Goal: Task Accomplishment & Management: Use online tool/utility

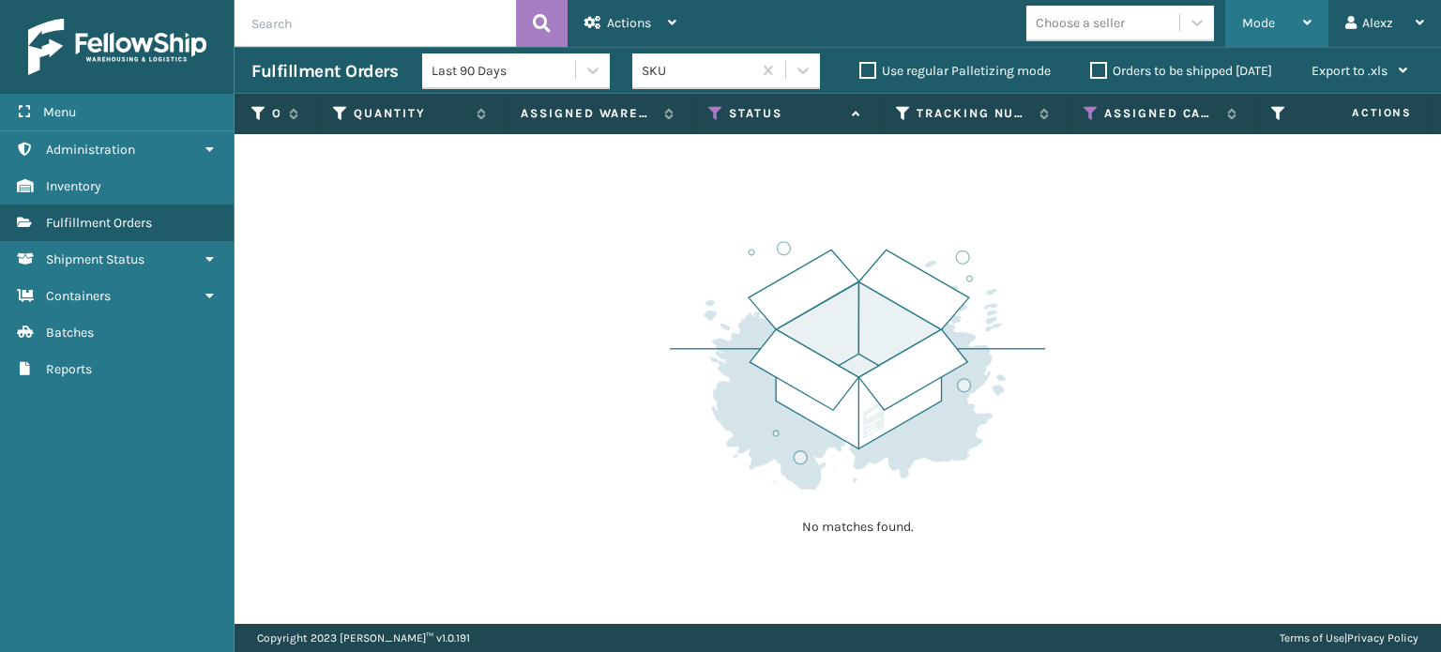
click at [1274, 27] on span "Mode" at bounding box center [1258, 23] width 33 height 16
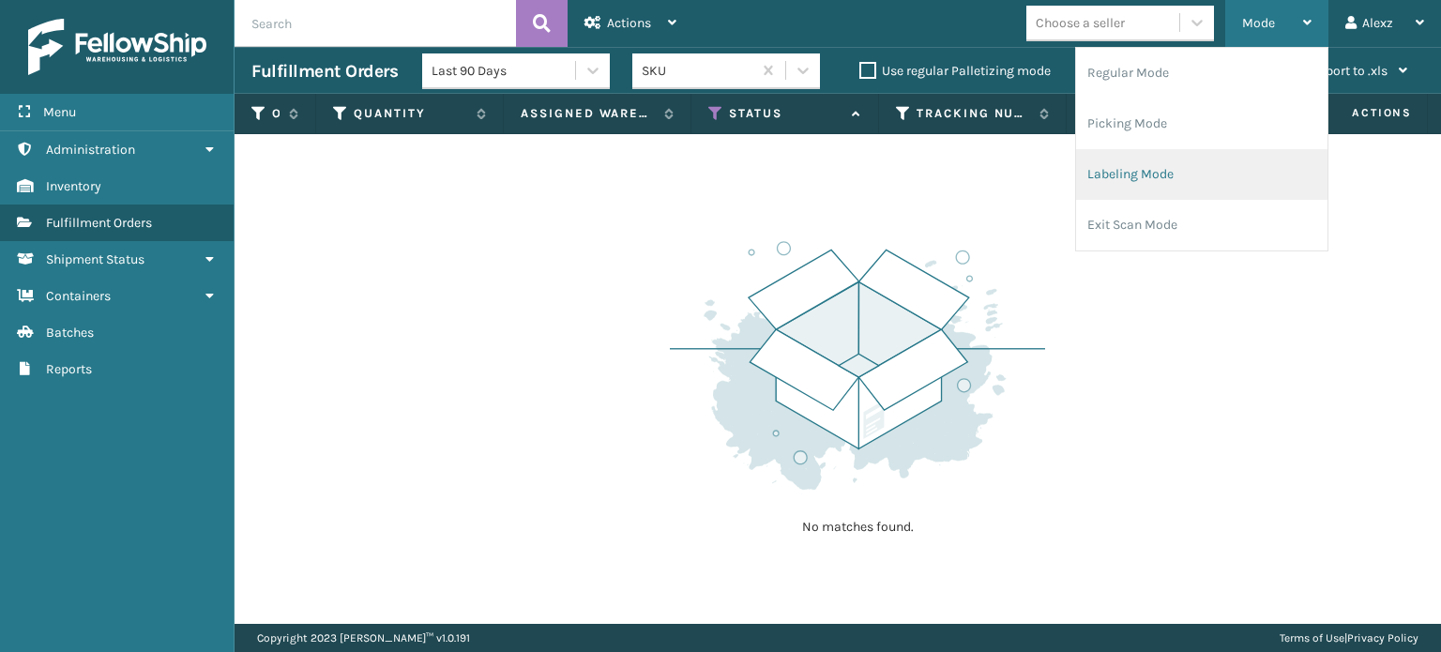
click at [1111, 171] on li "Labeling Mode" at bounding box center [1201, 174] width 251 height 51
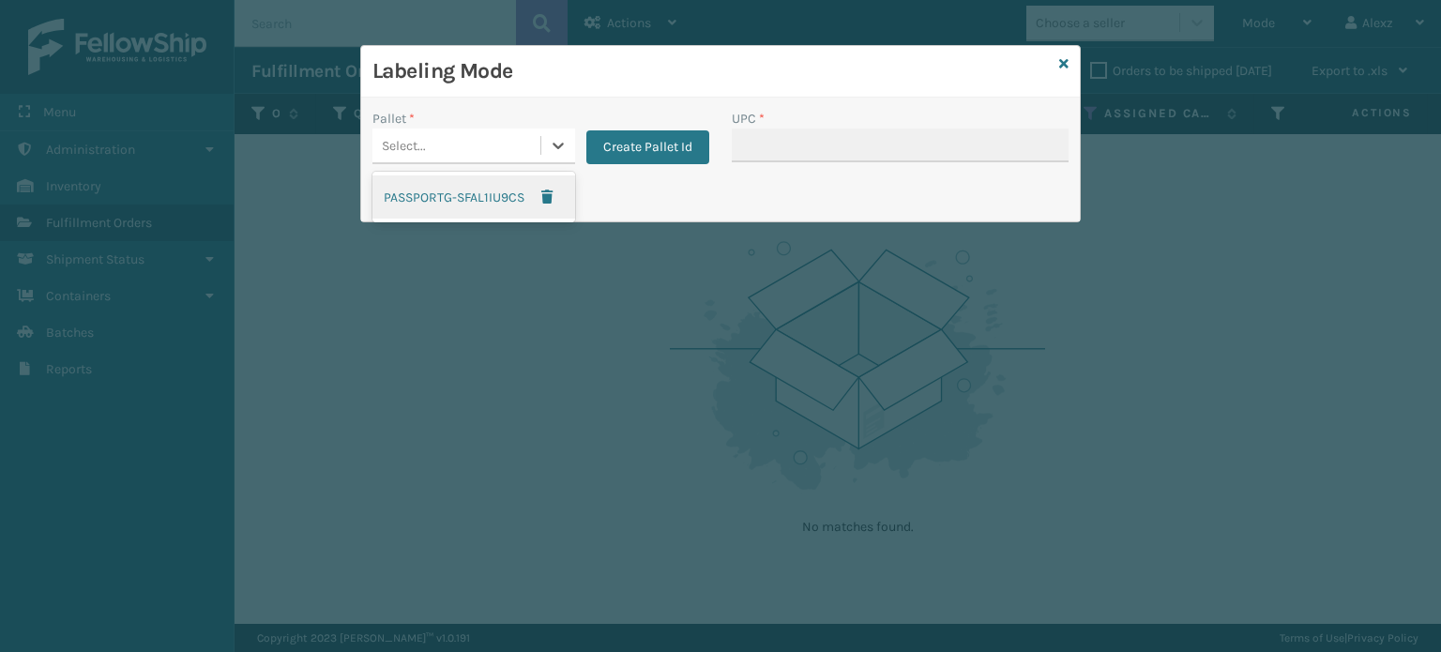
click at [493, 153] on div "Select..." at bounding box center [457, 145] width 168 height 31
click at [657, 130] on button "Create Pallet Id" at bounding box center [647, 147] width 123 height 34
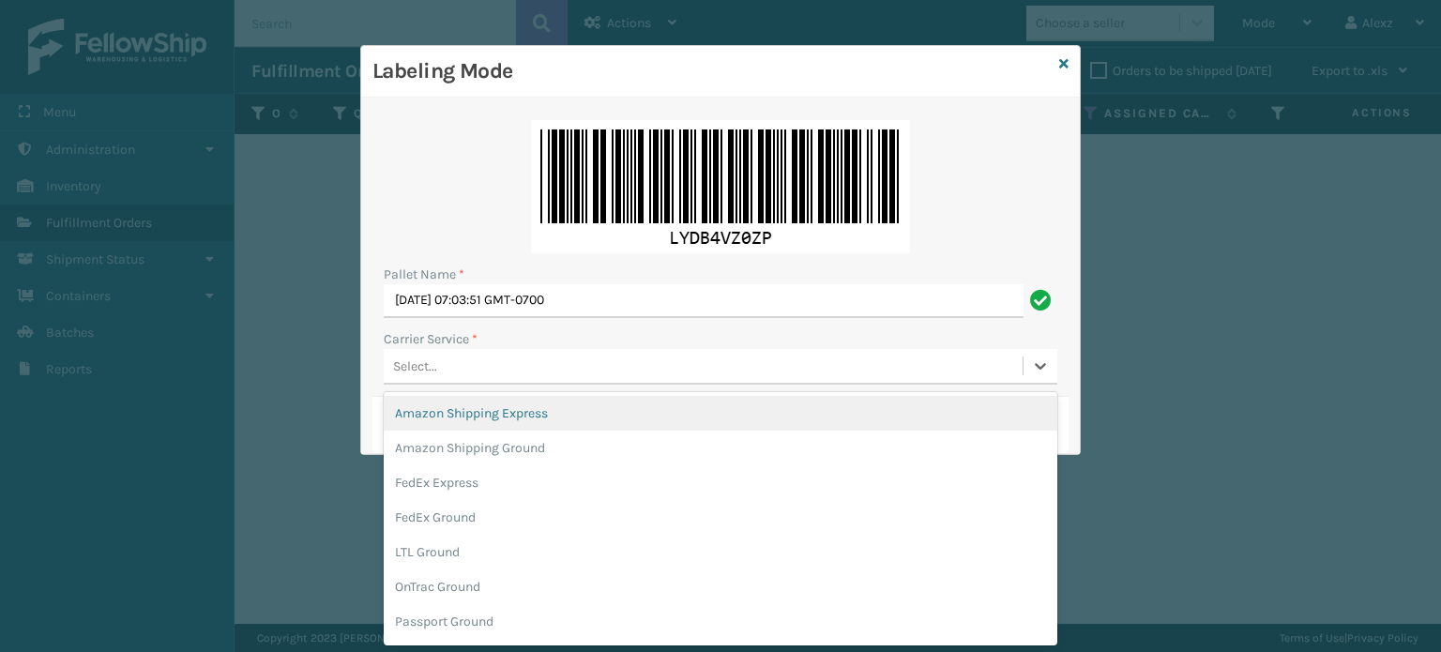
click at [480, 374] on div "Select..." at bounding box center [703, 366] width 639 height 31
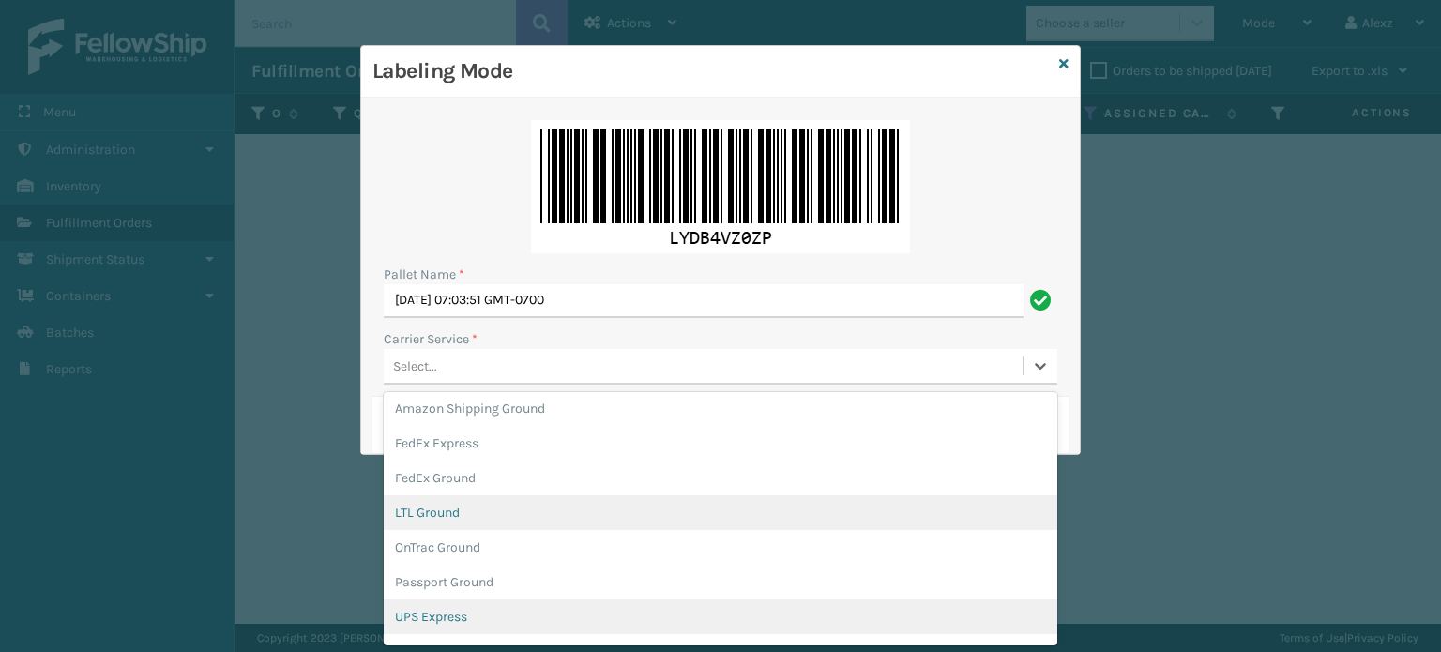
scroll to position [74, 0]
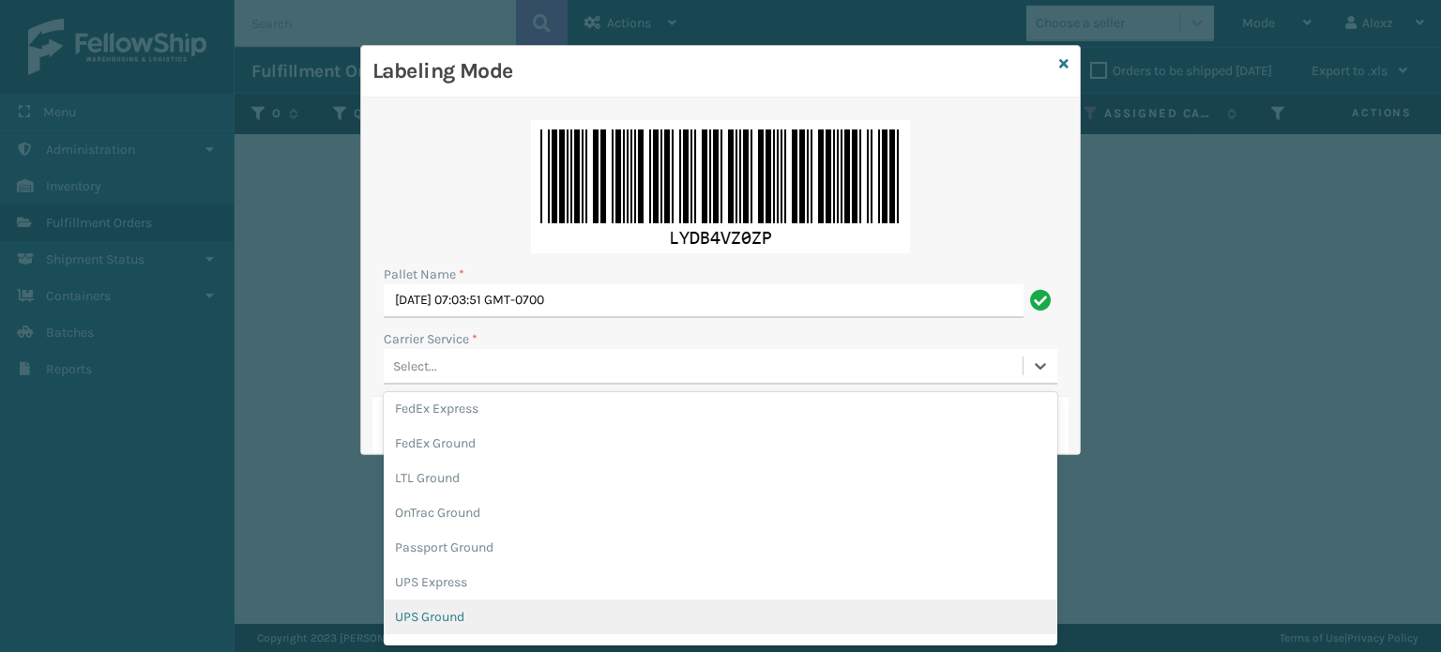
click at [422, 615] on div "UPS Ground" at bounding box center [721, 617] width 674 height 35
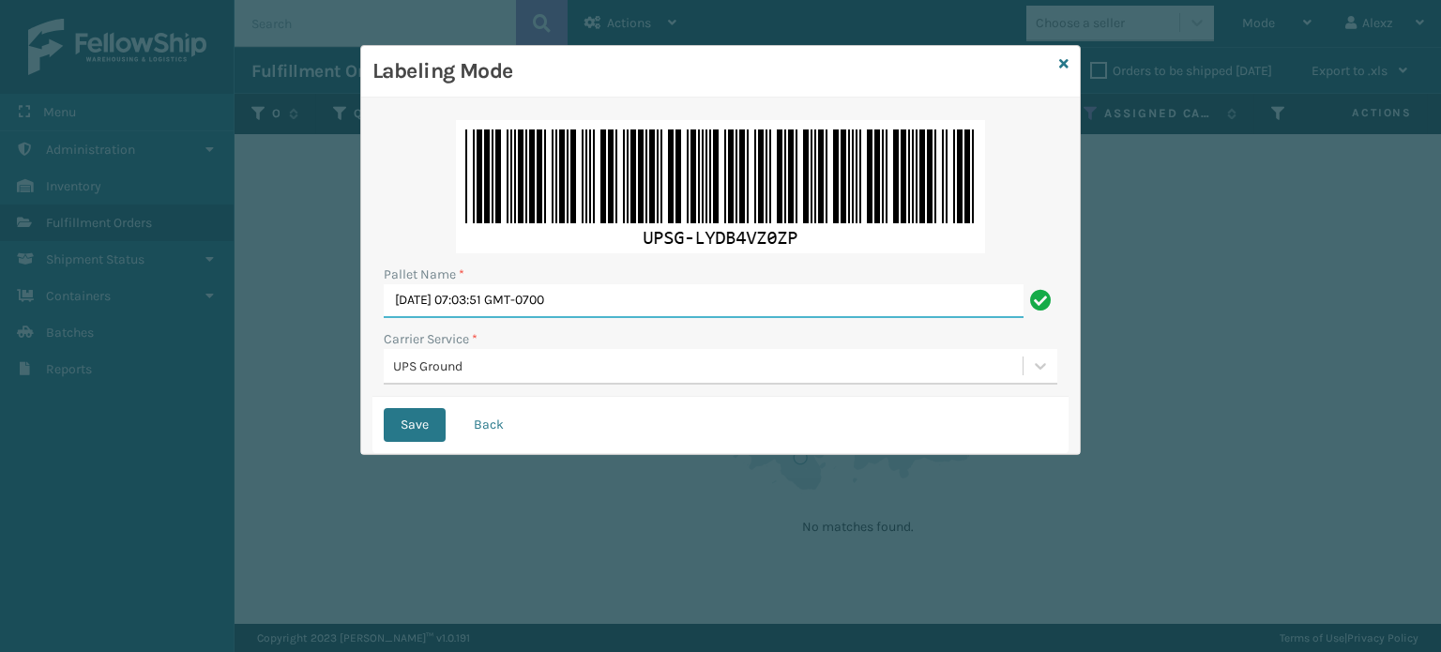
click at [656, 287] on input "[DATE] 07:03:51 GMT-0700" at bounding box center [704, 301] width 640 height 34
click at [454, 291] on input "184059" at bounding box center [704, 301] width 640 height 34
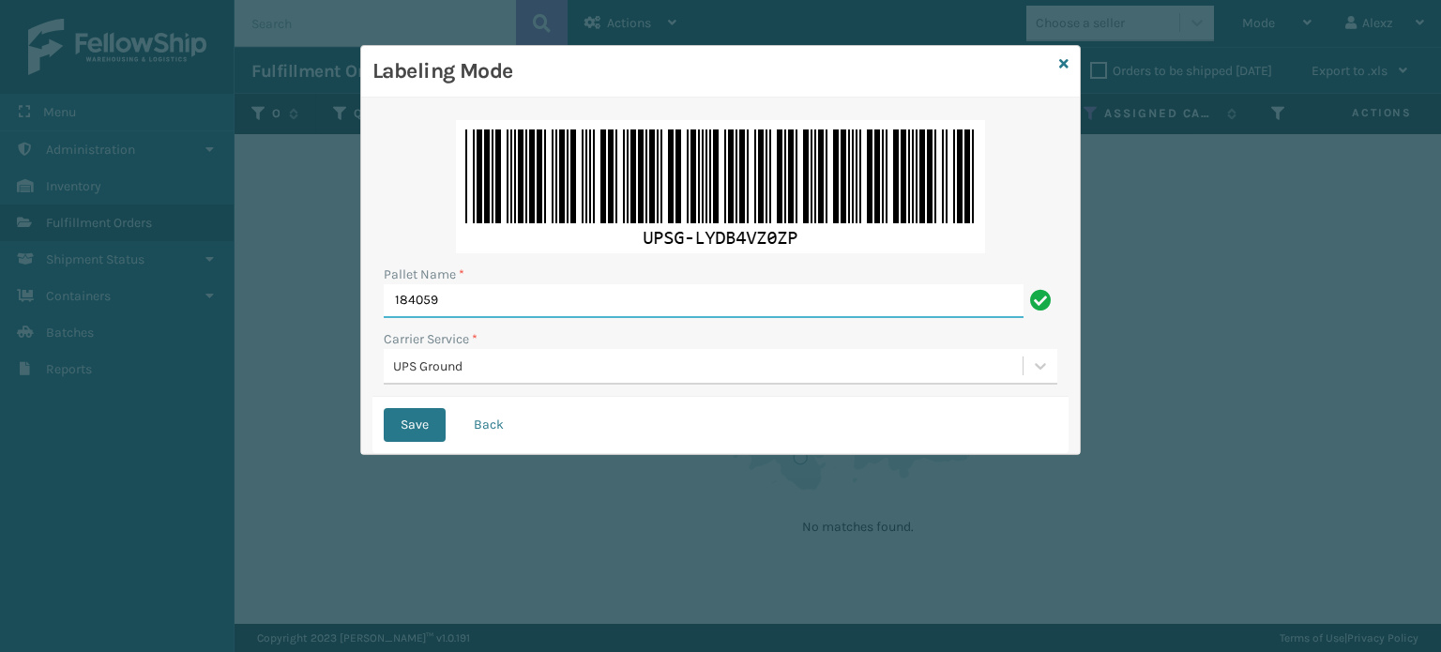
click at [454, 291] on input "184059" at bounding box center [704, 301] width 640 height 34
type input "184059"
click at [404, 437] on button "Save" at bounding box center [415, 425] width 62 height 34
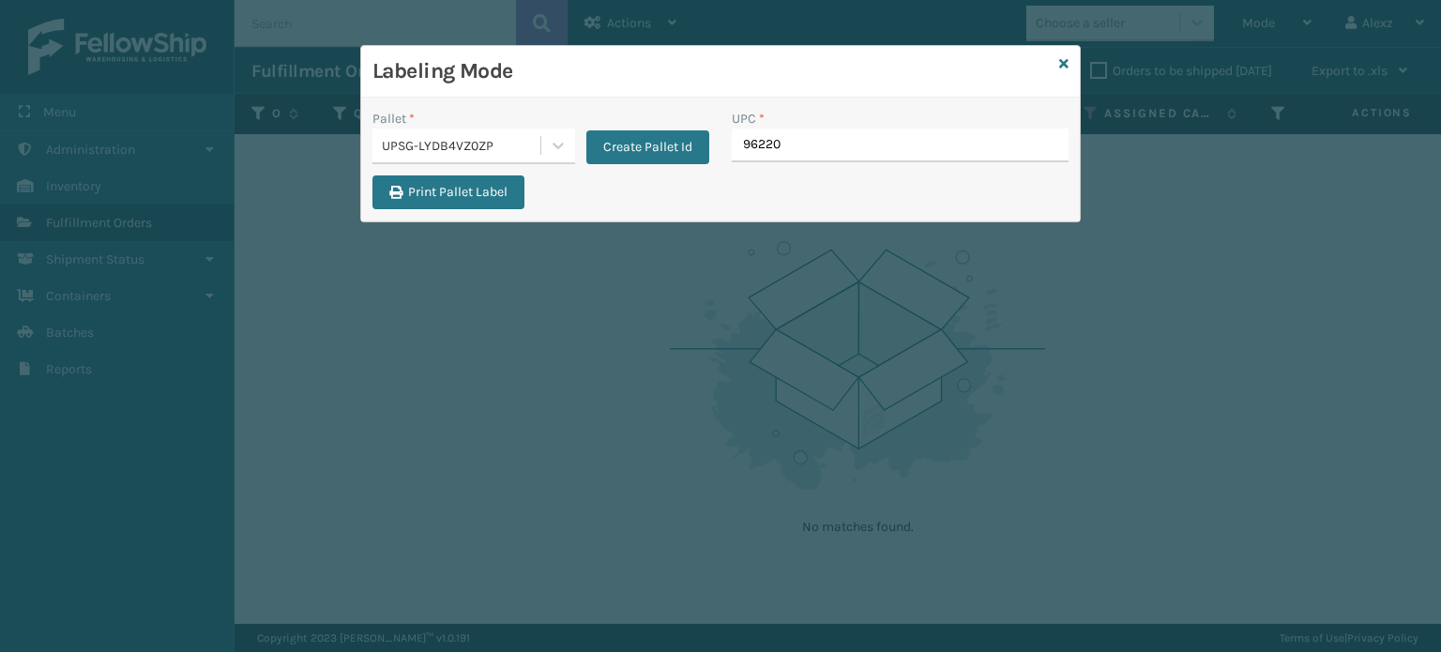
type input "962208"
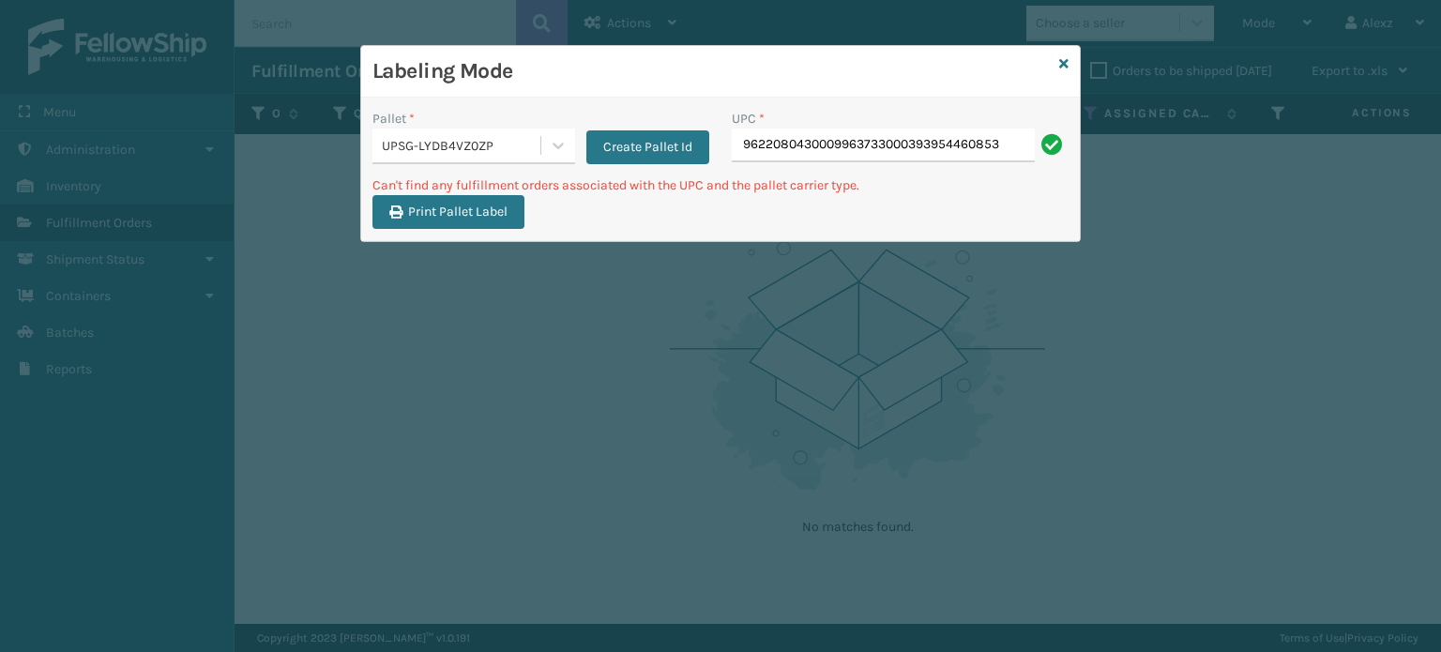
click at [815, 147] on input "9622080430009963733000393954460853" at bounding box center [883, 146] width 303 height 34
type input "8409"
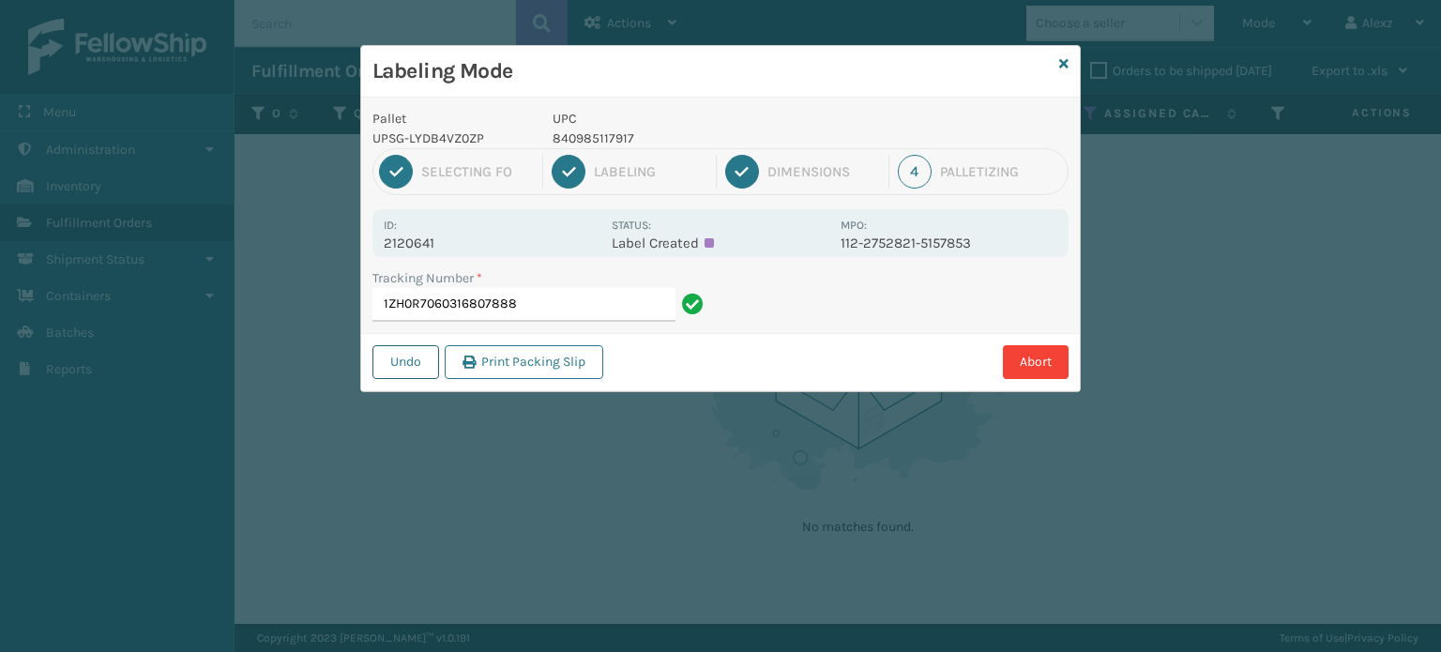
click at [413, 363] on button "Undo" at bounding box center [406, 362] width 67 height 34
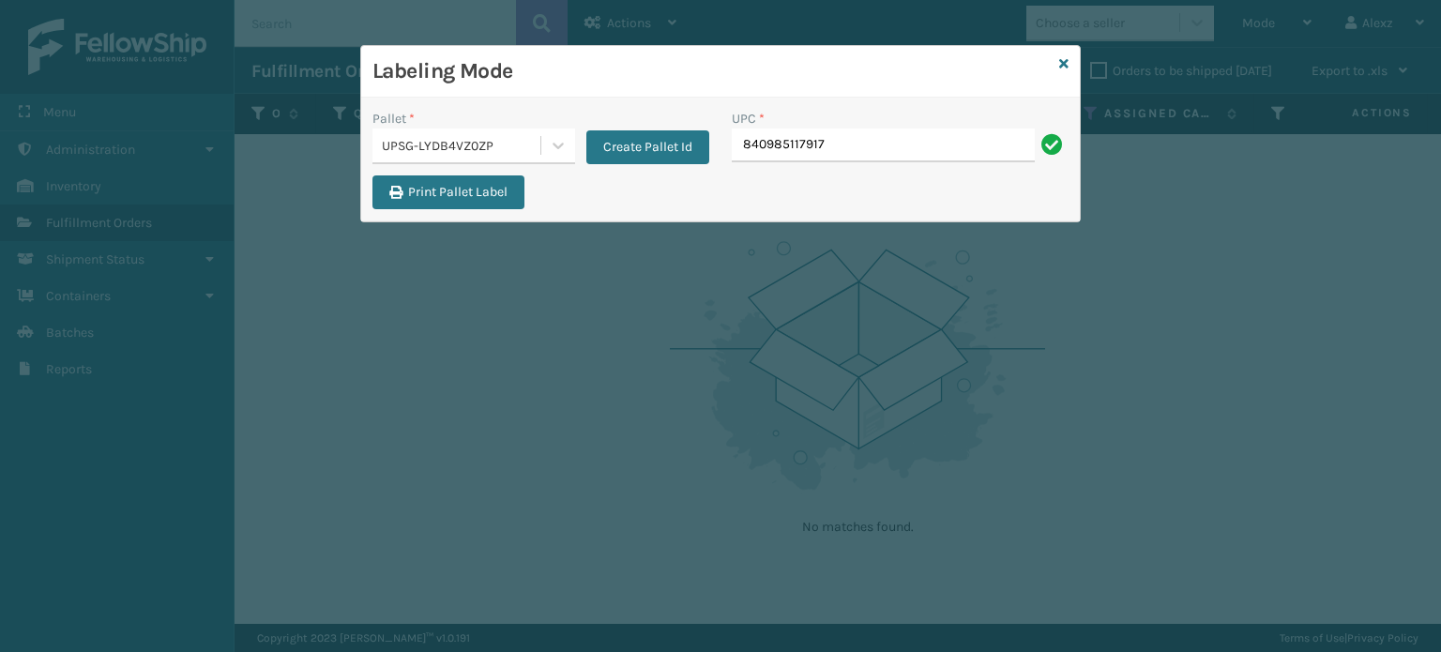
click at [413, 363] on div "Labeling Mode Pallet * UPSG-LYDB4VZ0ZP Create Pallet Id UPC * 840985117917 Prin…" at bounding box center [720, 326] width 1441 height 652
click at [1059, 68] on icon at bounding box center [1063, 63] width 9 height 13
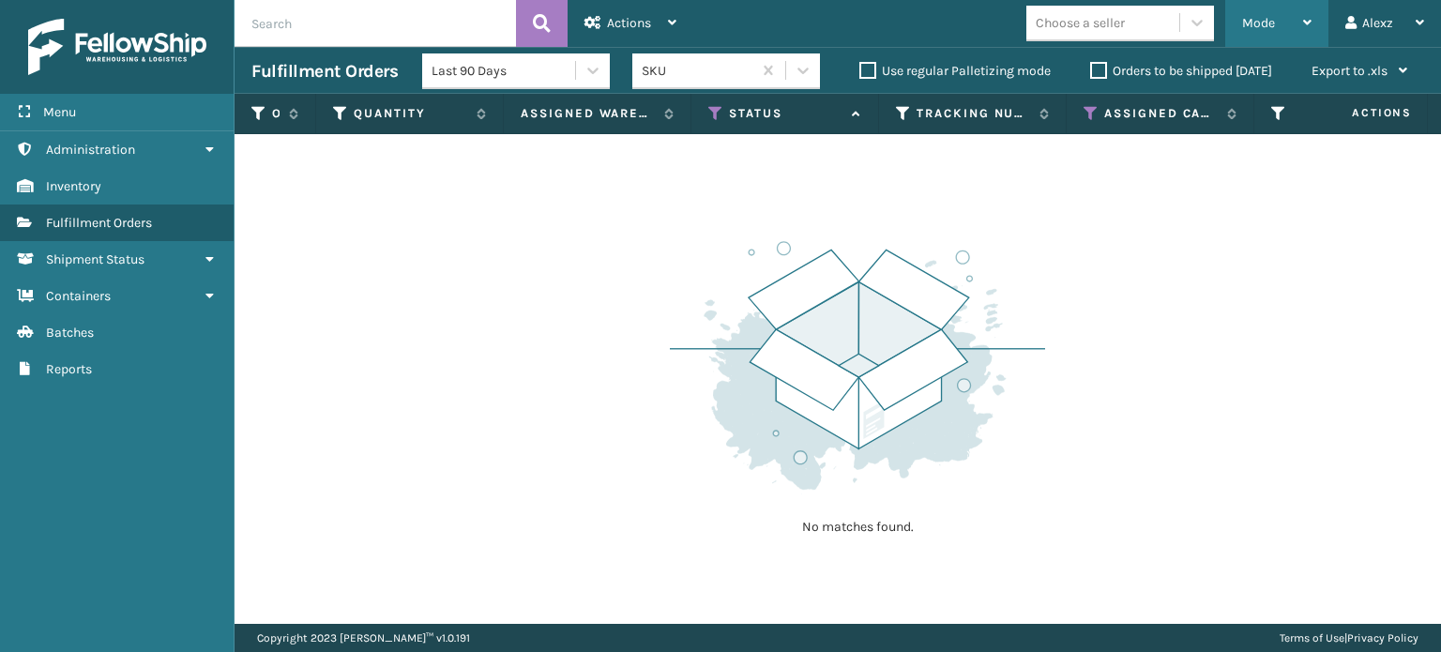
click at [1260, 43] on div "Mode" at bounding box center [1276, 23] width 69 height 47
click at [1383, 28] on div "Alexz" at bounding box center [1385, 23] width 79 height 47
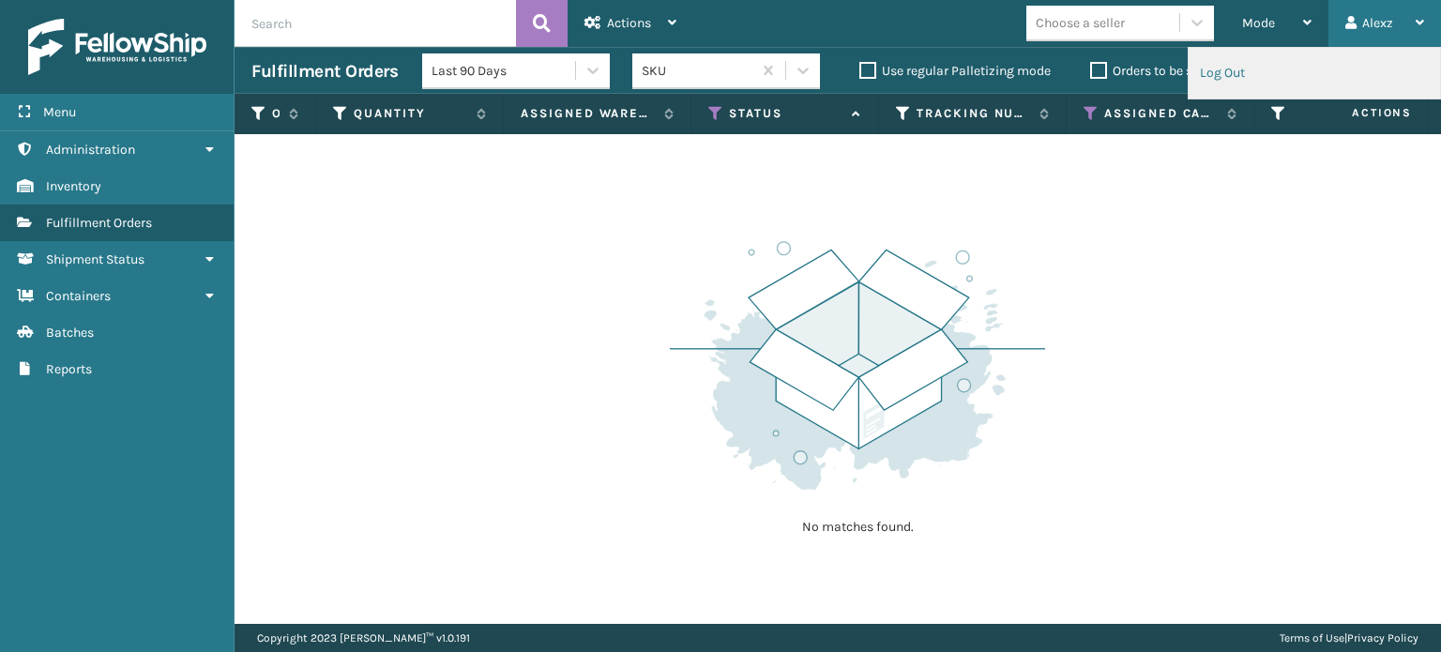
click at [1230, 80] on li "Log Out" at bounding box center [1314, 73] width 251 height 51
